Goal: Navigation & Orientation: Find specific page/section

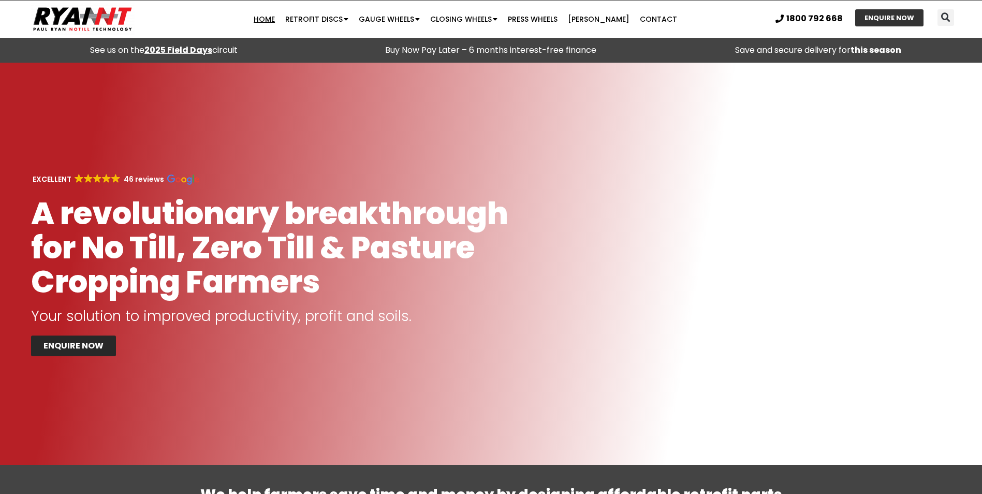
click at [273, 18] on link "Home" at bounding box center [265, 19] width 32 height 21
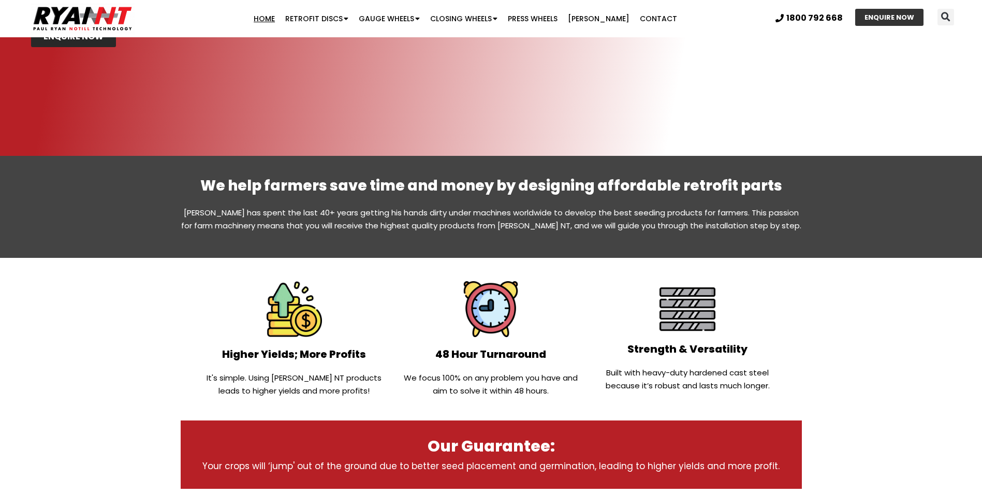
scroll to position [87, 0]
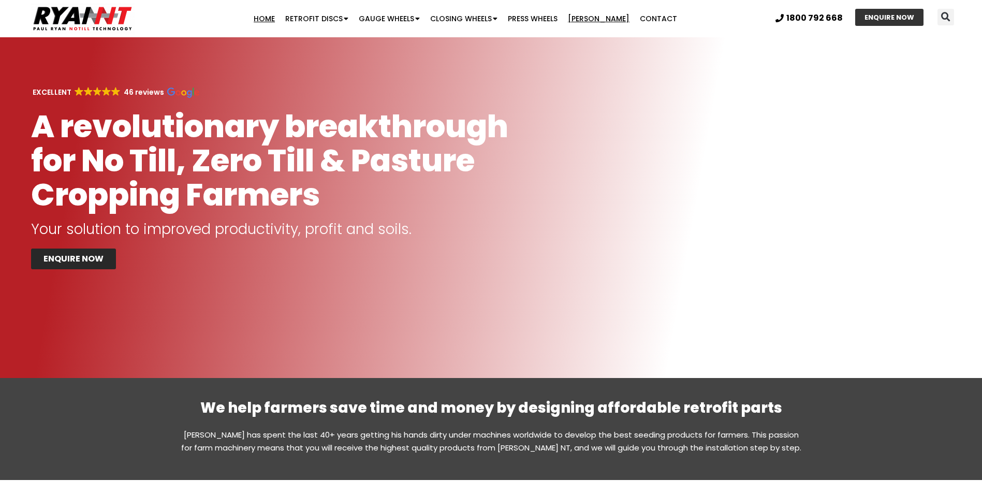
click at [600, 14] on link "[PERSON_NAME]" at bounding box center [599, 18] width 72 height 21
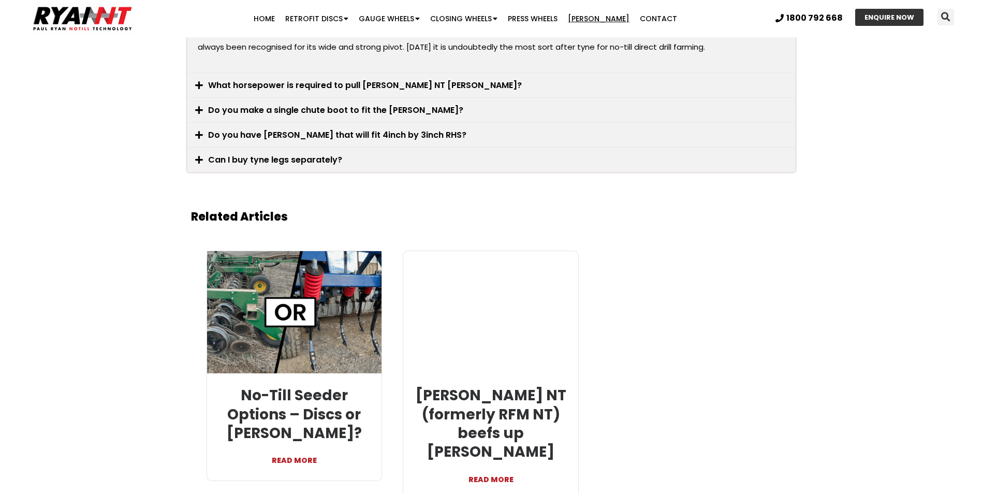
scroll to position [2084, 0]
